Goal: Find specific page/section: Find specific page/section

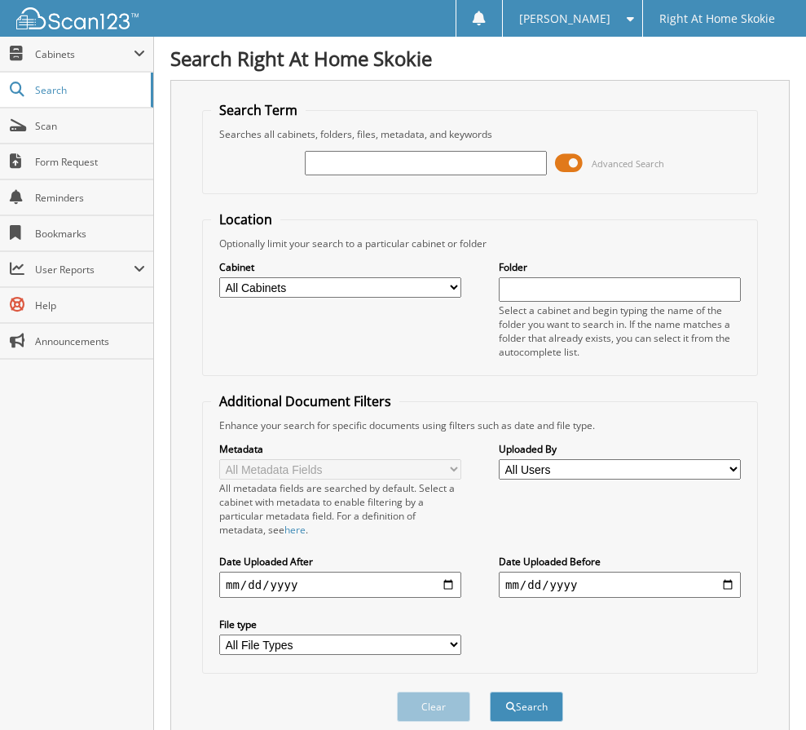
click at [416, 180] on div "Advanced Search" at bounding box center [480, 163] width 538 height 44
click at [422, 170] on input "text" at bounding box center [426, 163] width 242 height 24
type input "kight"
click at [490, 691] on button "Search" at bounding box center [526, 706] width 73 height 30
click at [342, 158] on input "kight" at bounding box center [426, 163] width 242 height 24
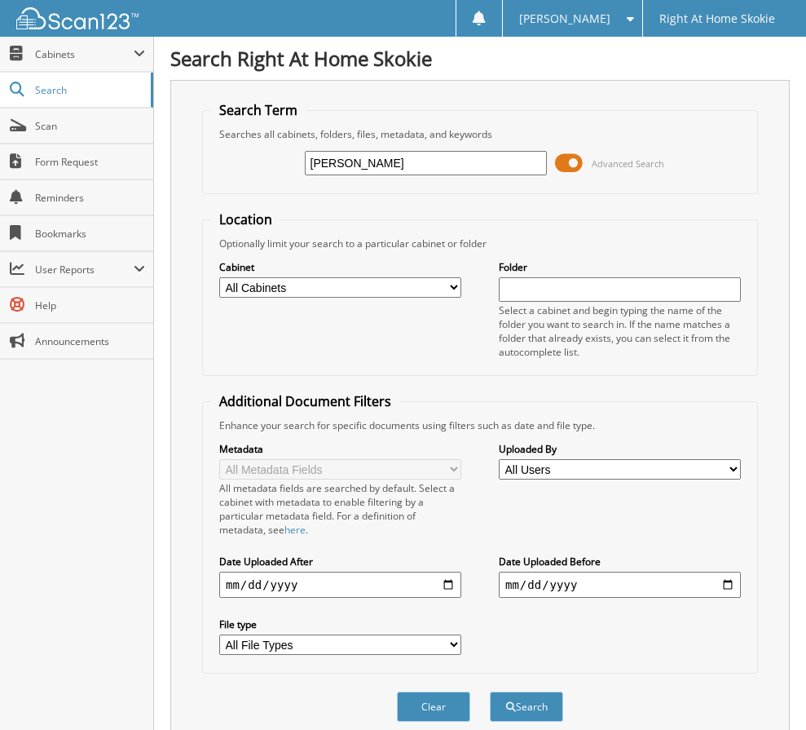
click at [342, 158] on input "kight" at bounding box center [426, 163] width 242 height 24
type input "vykala kight"
click at [490, 691] on button "Search" at bounding box center [526, 706] width 73 height 30
type input "vykala"
click at [490, 691] on button "Search" at bounding box center [526, 706] width 73 height 30
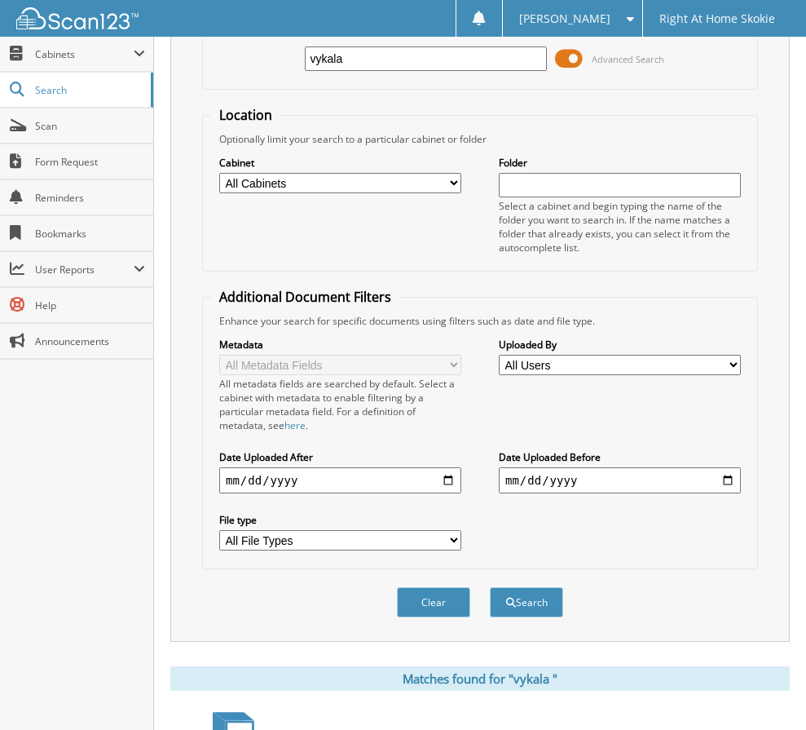
scroll to position [237, 0]
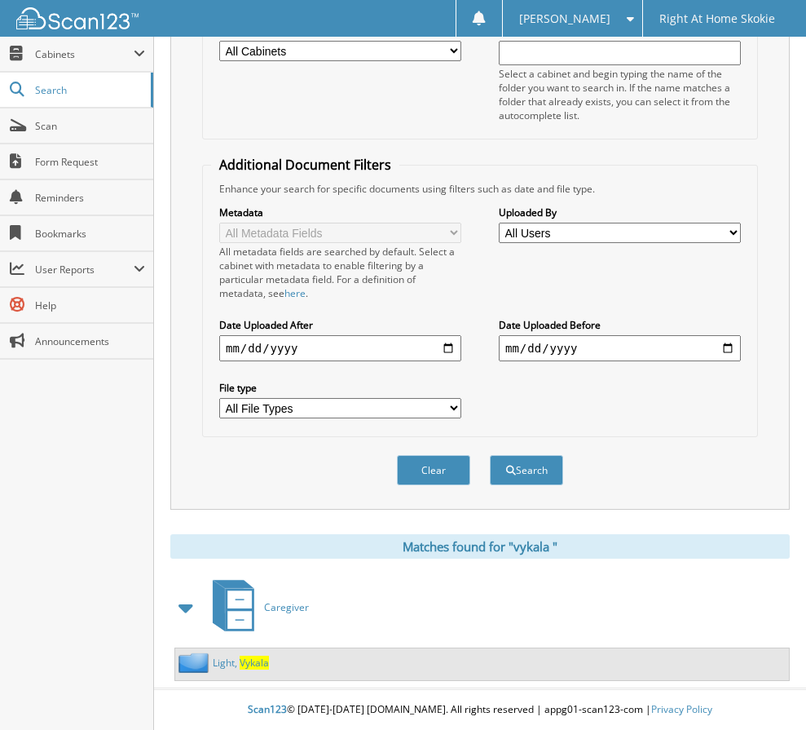
click at [239, 667] on link "L i g h t , V y k a l a" at bounding box center [241, 663] width 56 height 14
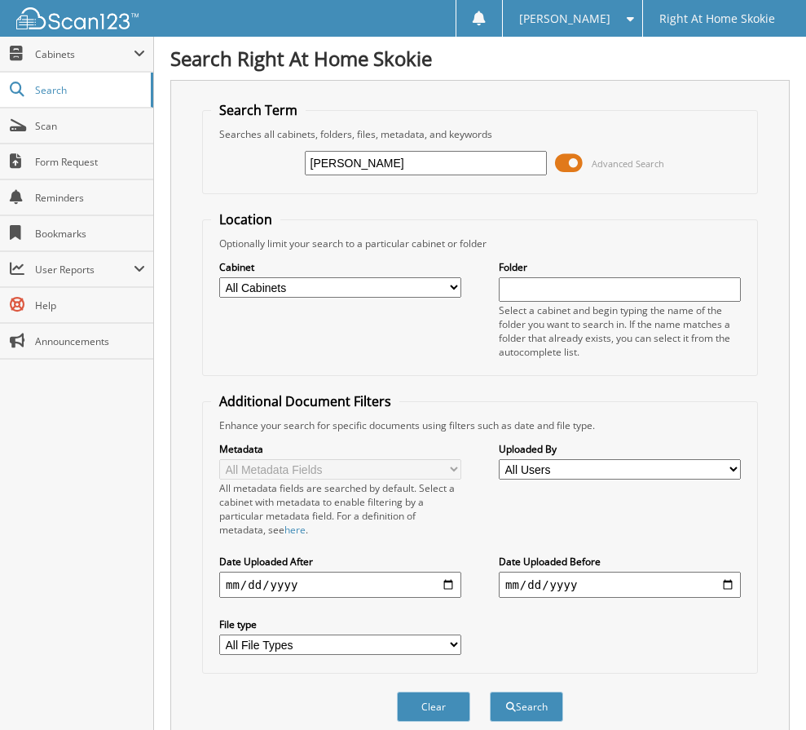
type input "[PERSON_NAME]"
click at [490, 691] on button "Search" at bounding box center [526, 706] width 73 height 30
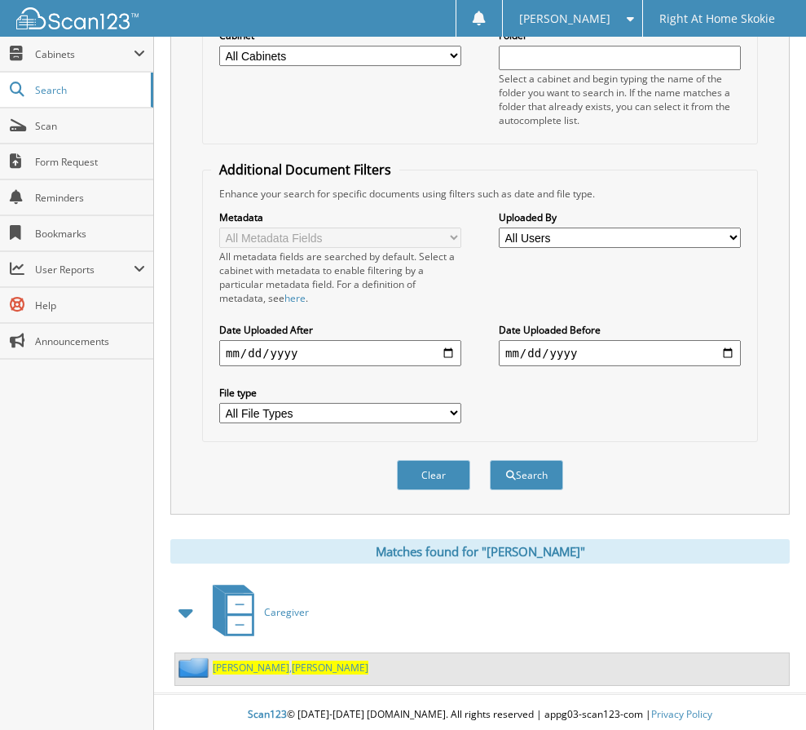
scroll to position [237, 0]
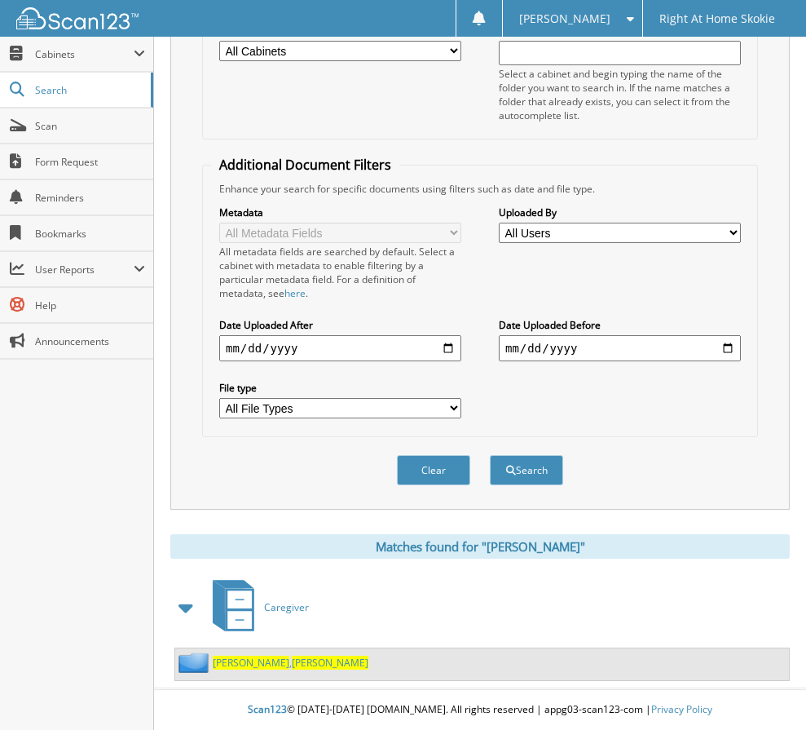
click at [229, 661] on span "Laboda" at bounding box center [251, 663] width 77 height 14
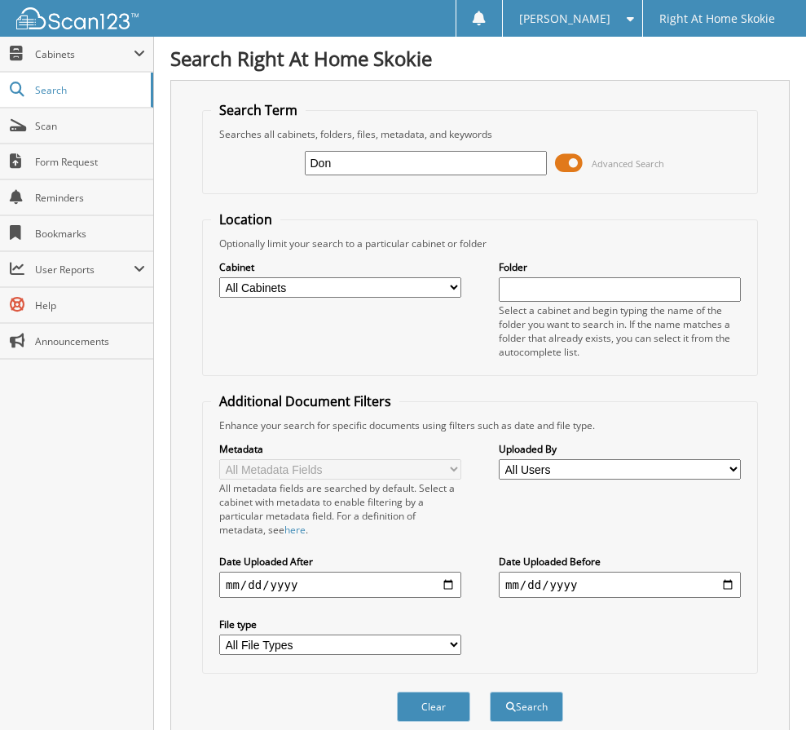
type input "Donald Laboda"
click at [490, 691] on button "Search" at bounding box center [526, 706] width 73 height 30
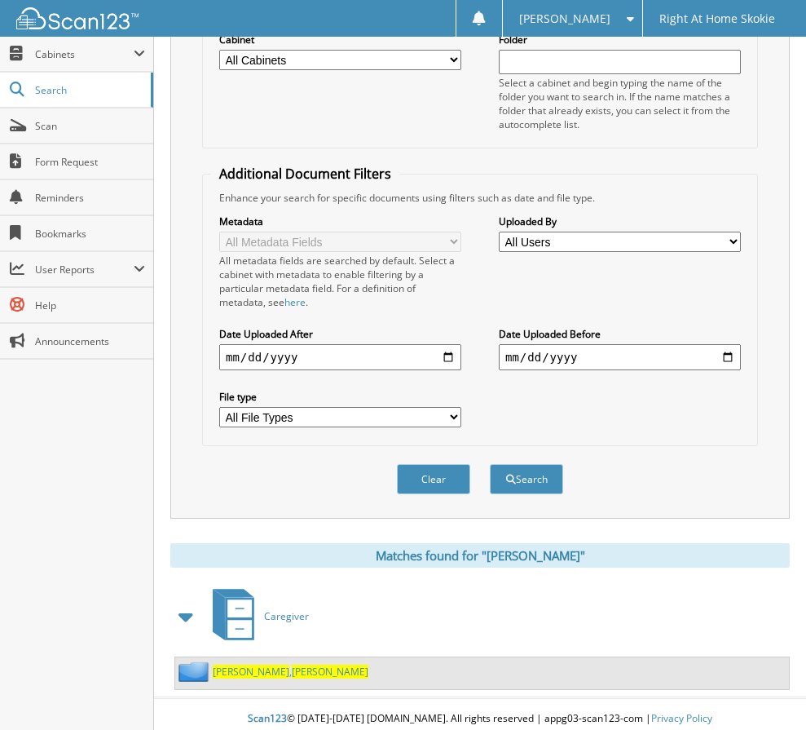
scroll to position [237, 0]
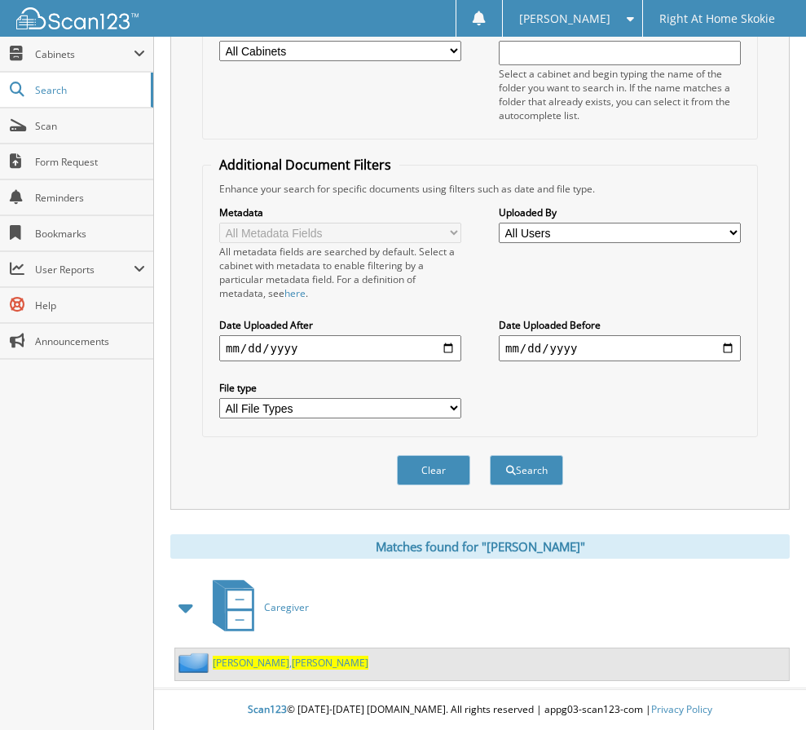
click at [292, 660] on span "Donald" at bounding box center [330, 663] width 77 height 14
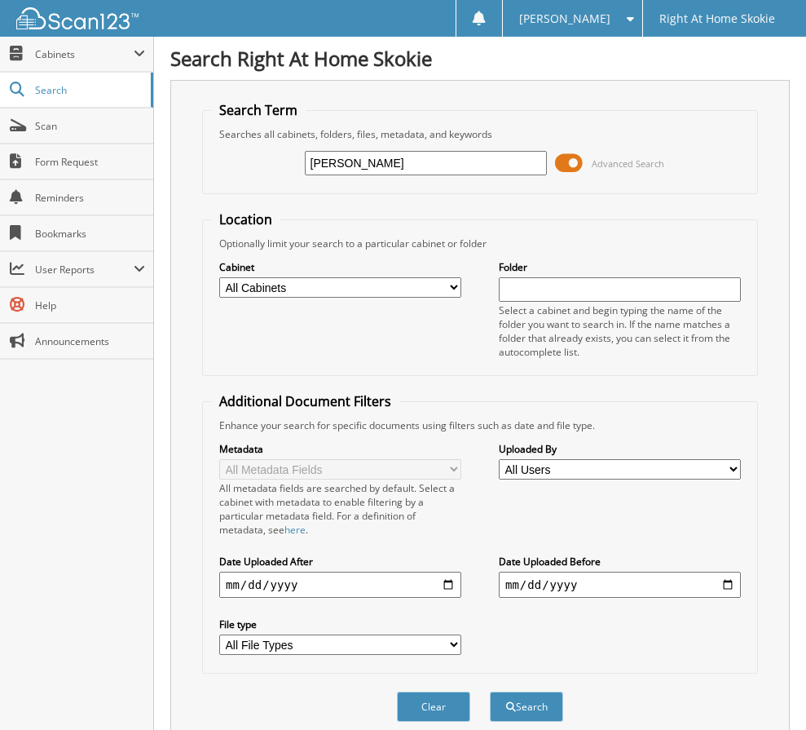
type input "[PERSON_NAME]"
click at [490, 691] on button "Search" at bounding box center [526, 706] width 73 height 30
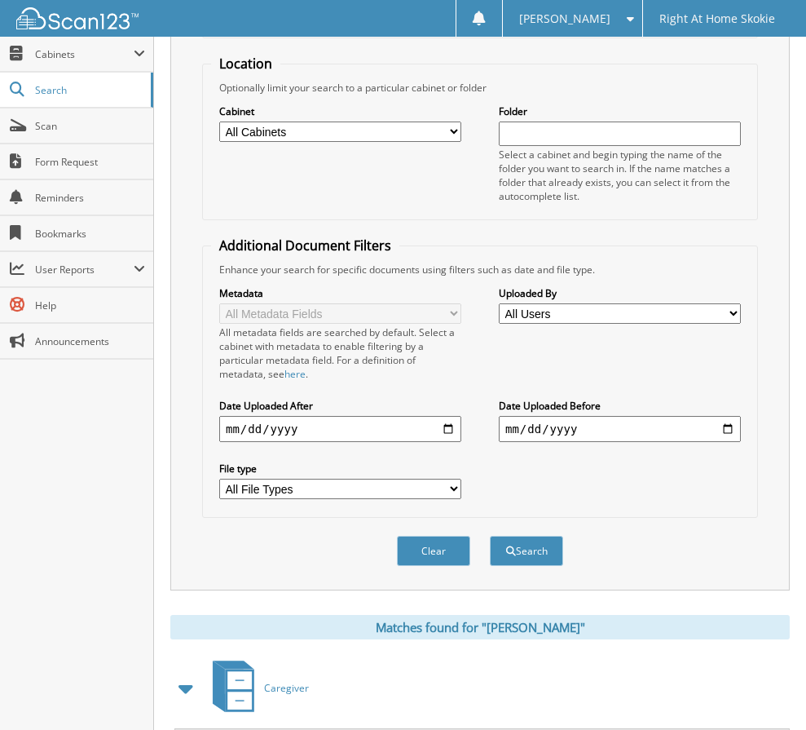
scroll to position [237, 0]
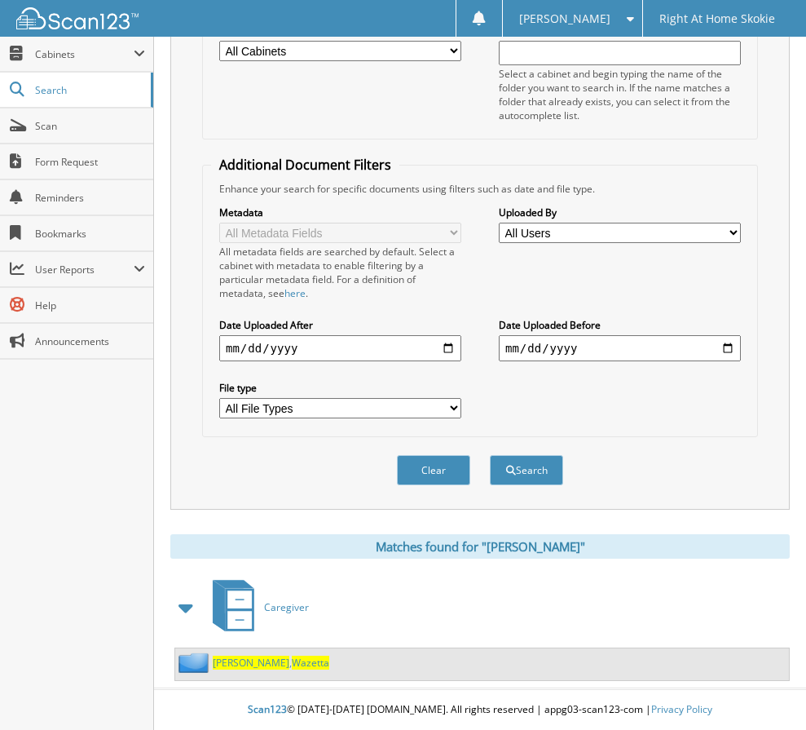
click at [292, 661] on span "Wazetta" at bounding box center [311, 663] width 38 height 14
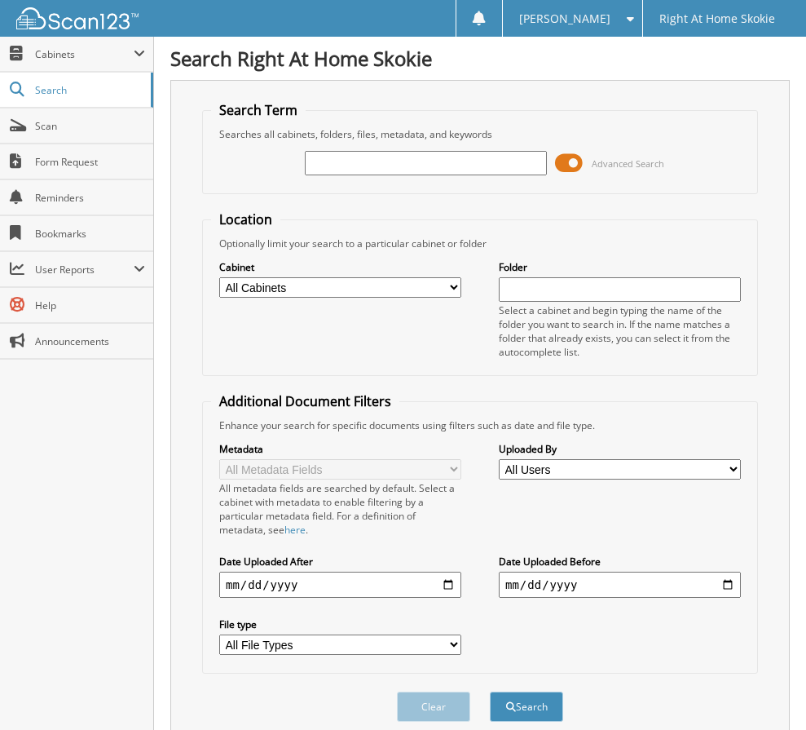
click at [357, 179] on div "Advanced Search" at bounding box center [480, 163] width 538 height 44
click at [346, 168] on input "text" at bounding box center [426, 163] width 242 height 24
type input "[PERSON_NAME] york"
click at [490, 691] on button "Search" at bounding box center [526, 706] width 73 height 30
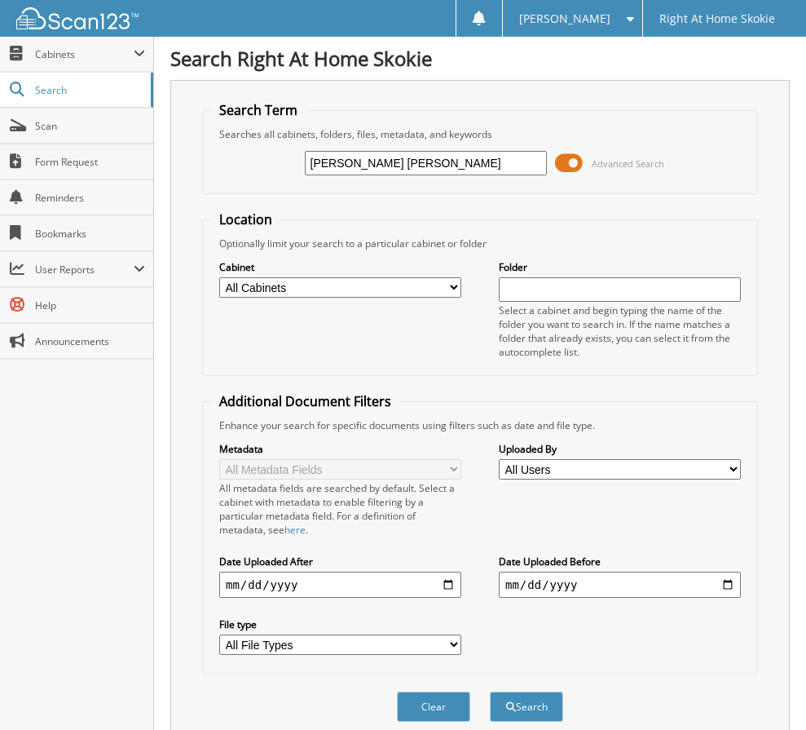
type input "[PERSON_NAME] [PERSON_NAME]\"
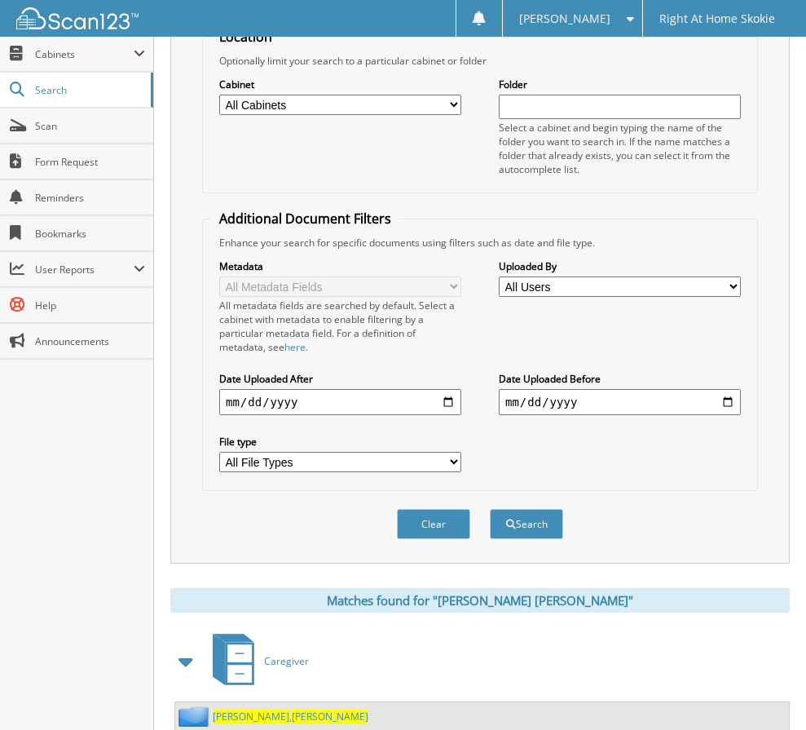
scroll to position [237, 0]
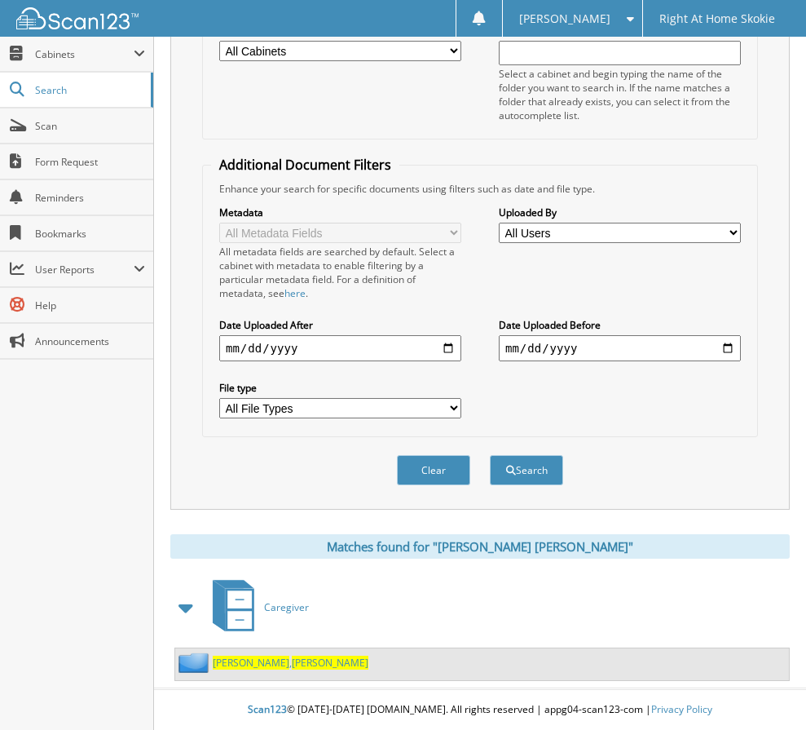
click at [266, 674] on div "Lott , Kennedy" at bounding box center [482, 664] width 614 height 32
click at [292, 664] on span "[PERSON_NAME]" at bounding box center [330, 663] width 77 height 14
